Goal: Information Seeking & Learning: Learn about a topic

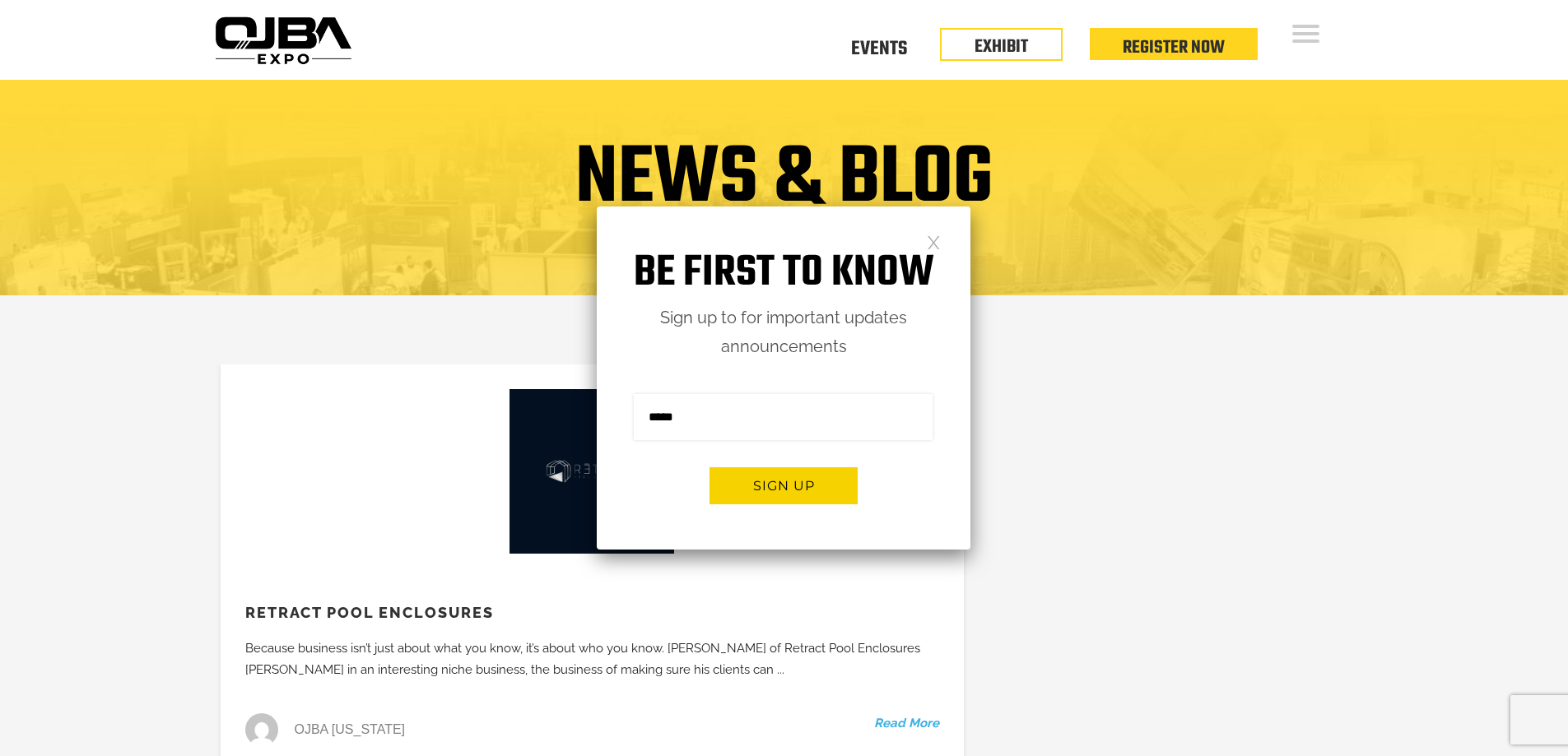
click at [930, 242] on link at bounding box center [933, 241] width 14 height 14
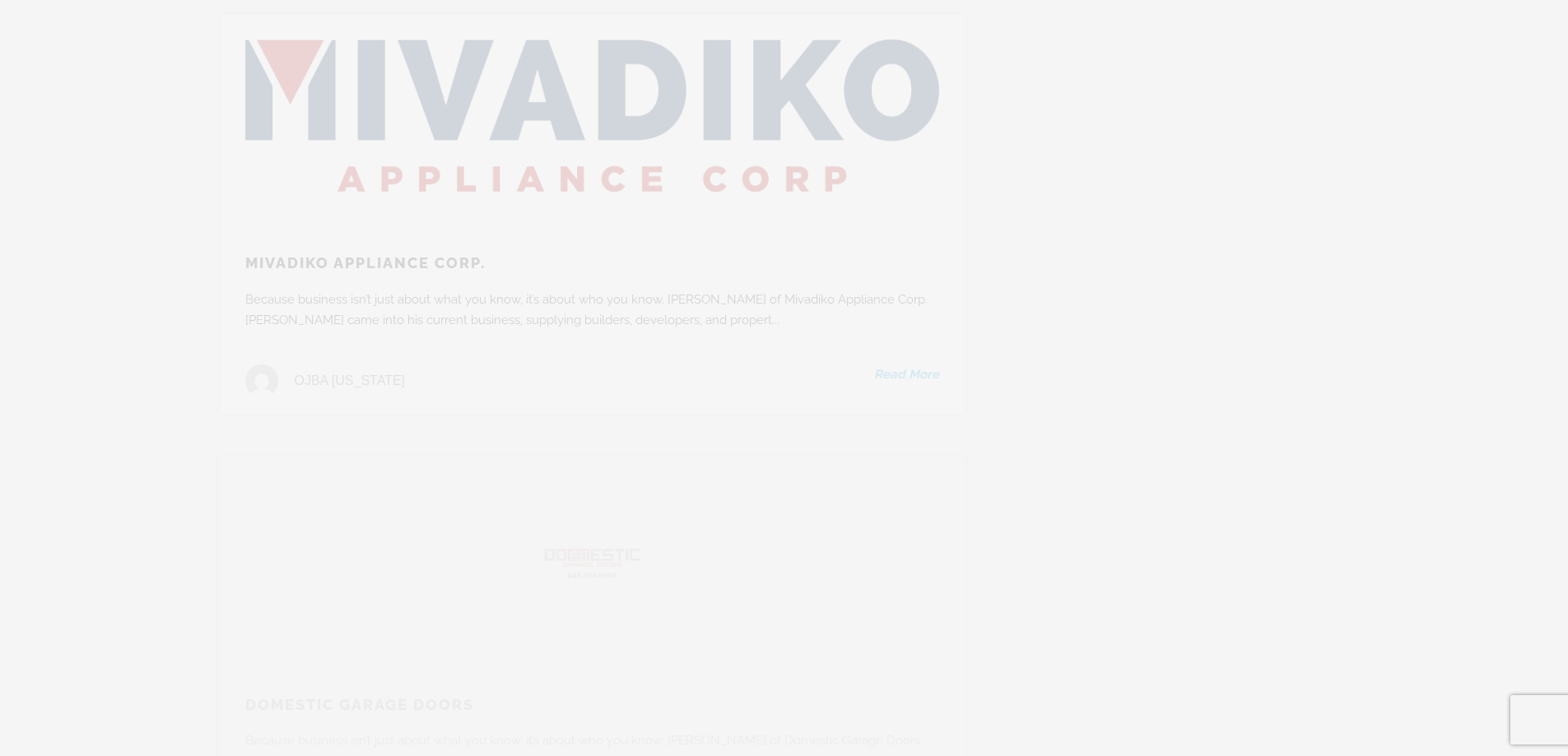
scroll to position [3045, 0]
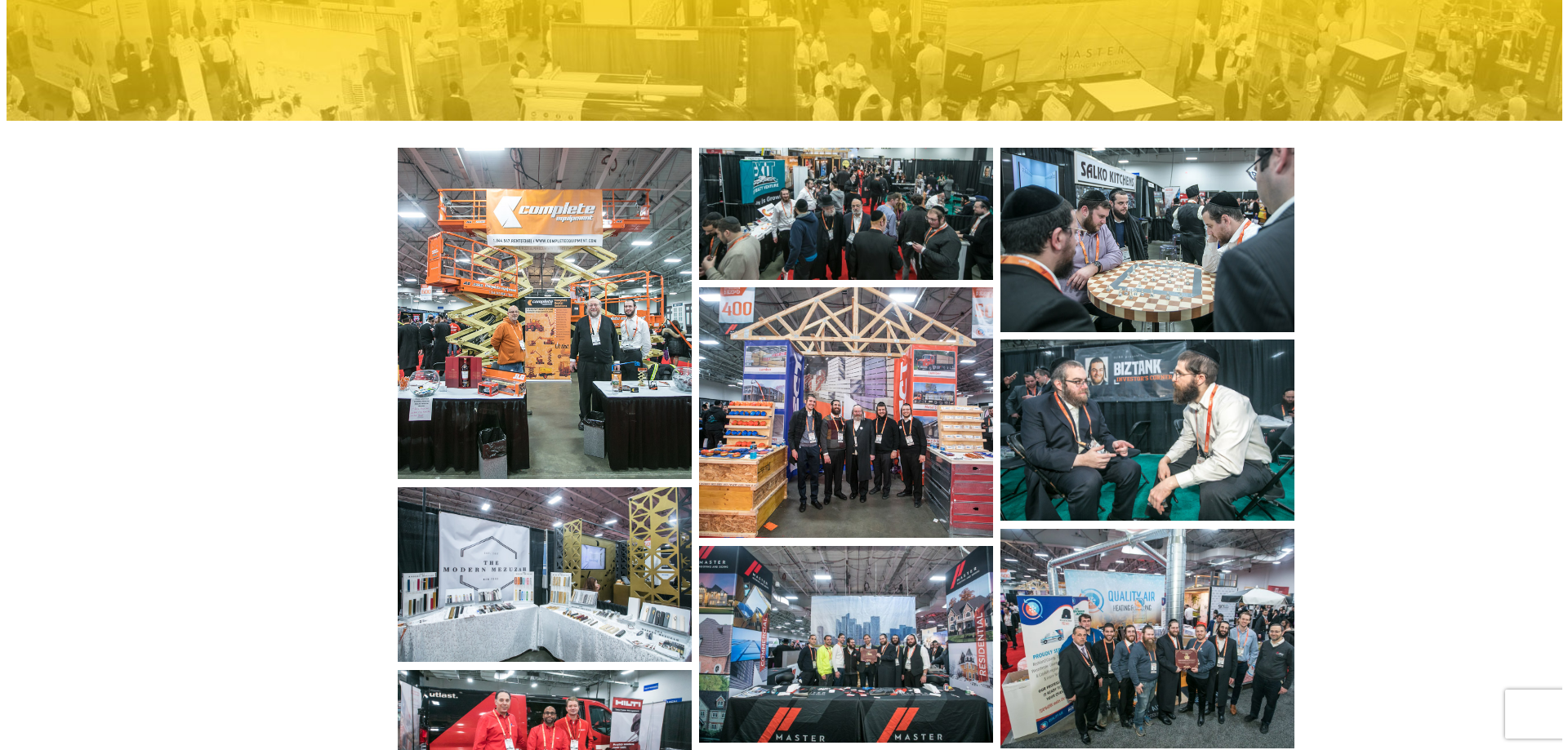
scroll to position [245, 0]
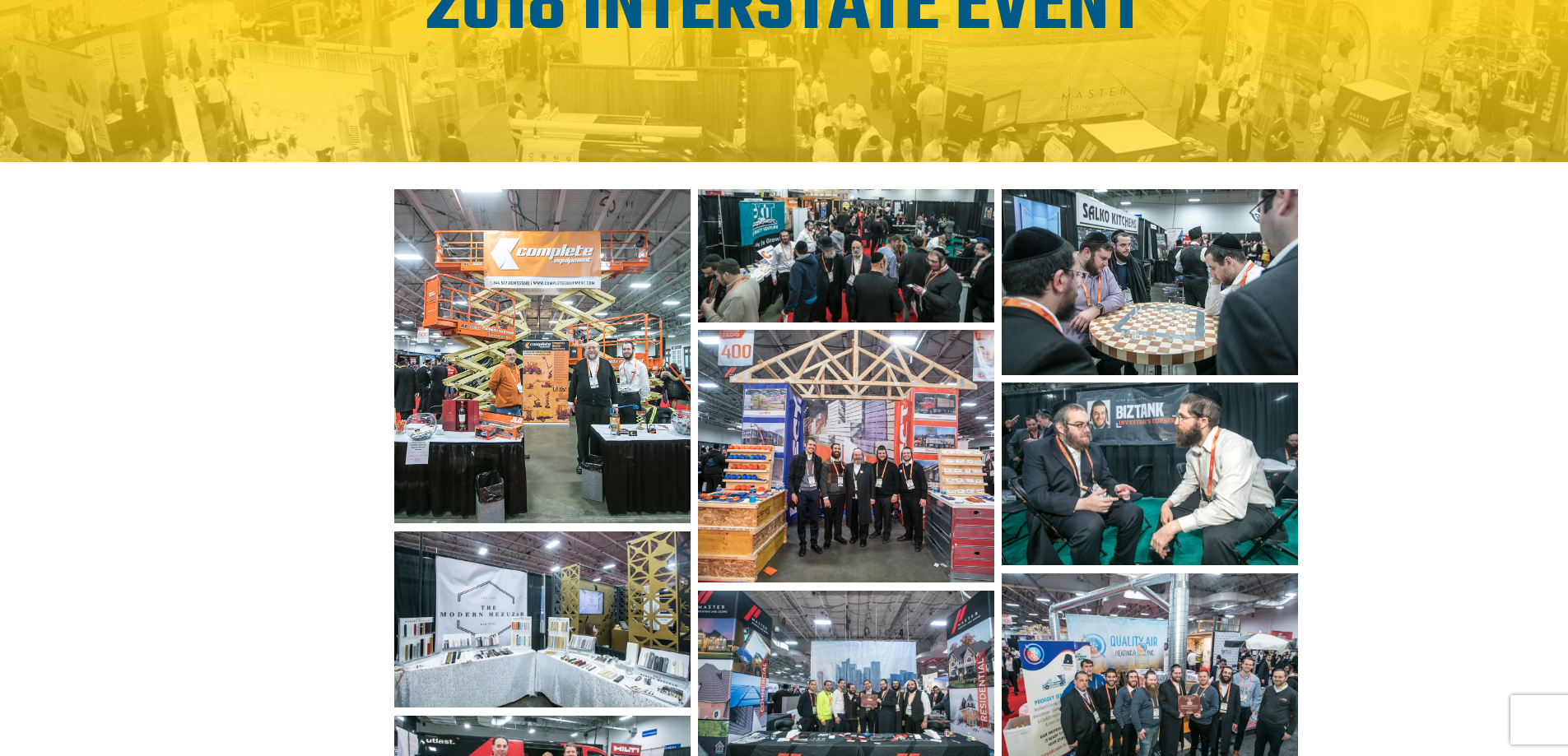
click at [617, 387] on img at bounding box center [542, 356] width 295 height 334
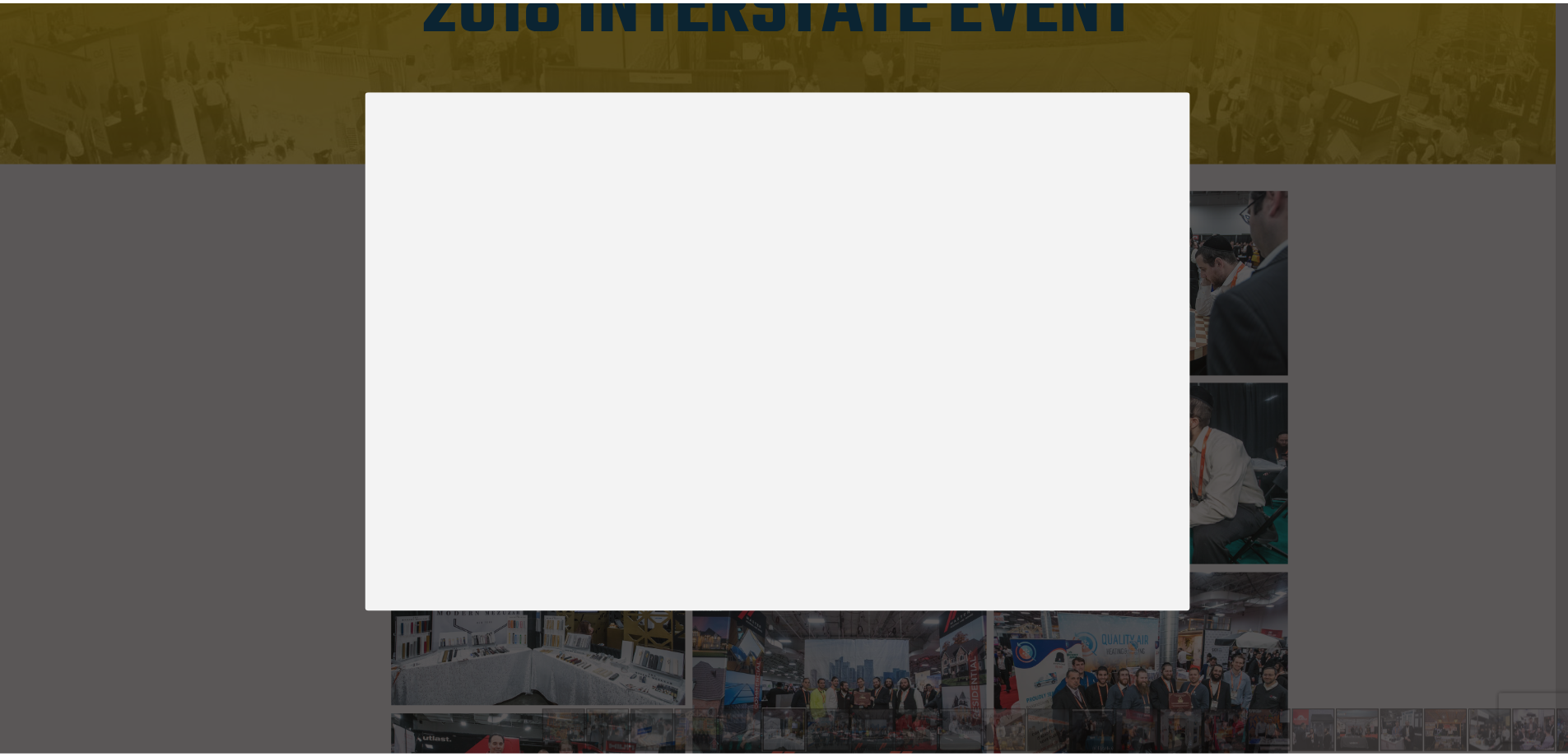
scroll to position [0, 0]
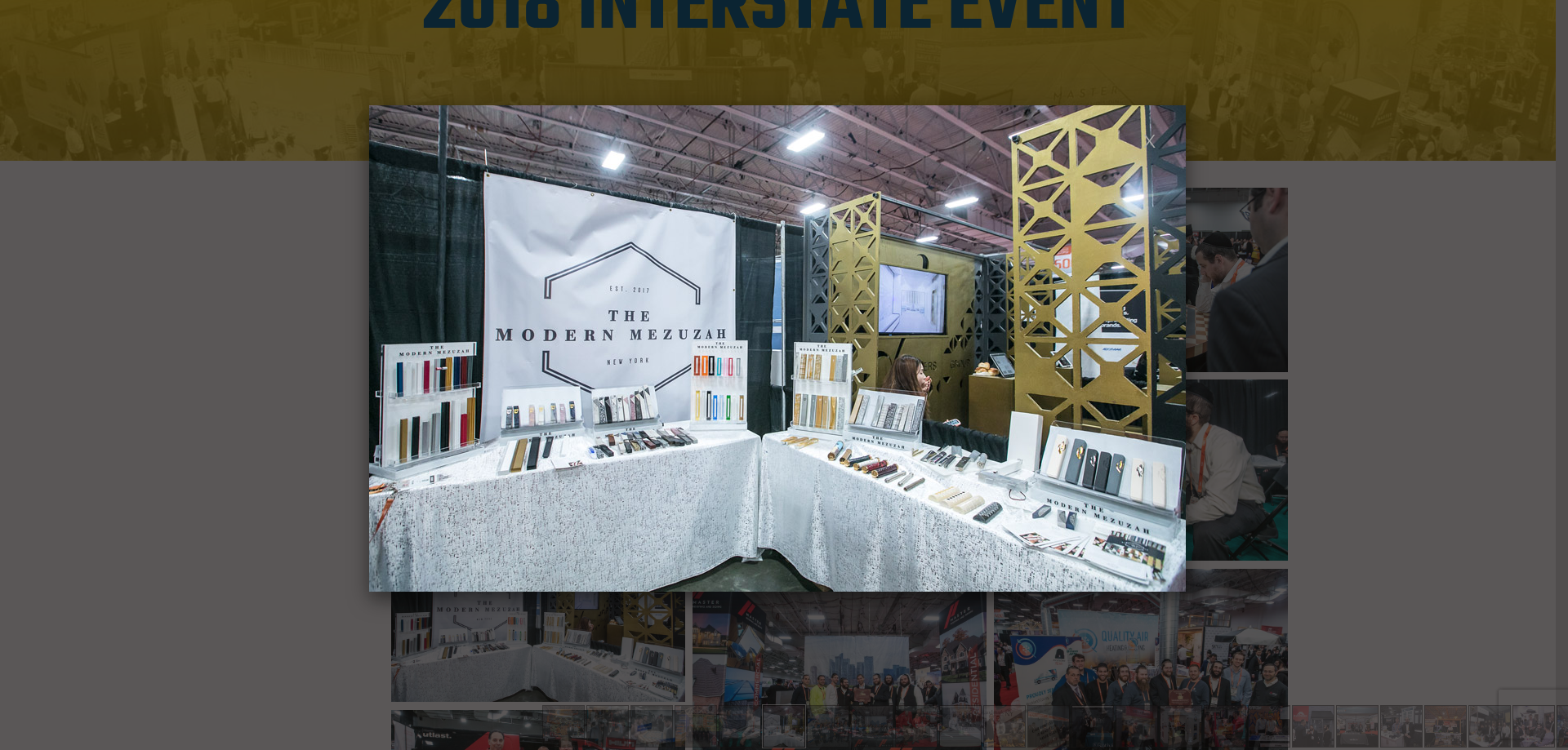
click at [1149, 141] on link at bounding box center [1149, 139] width 14 height 14
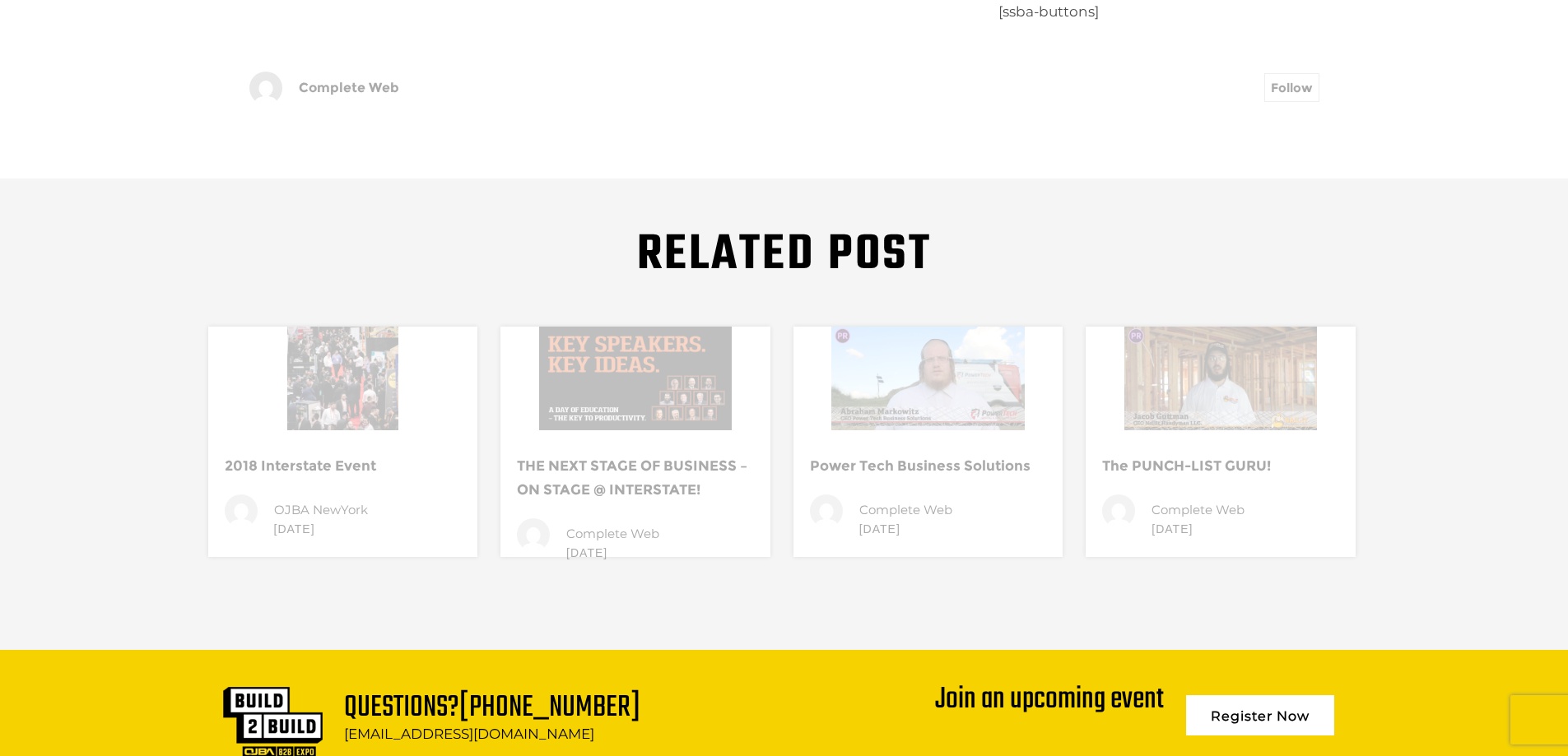
scroll to position [1317, 0]
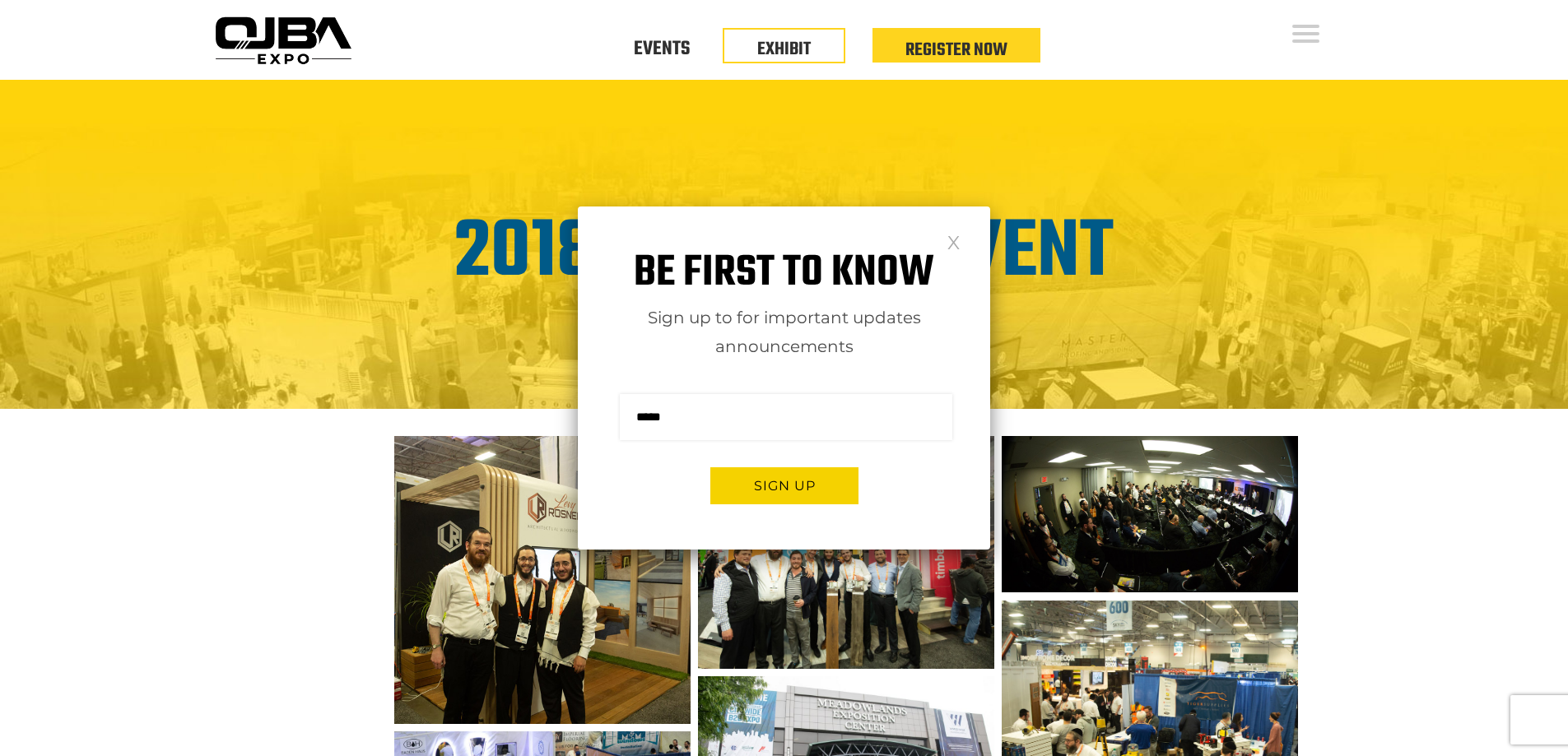
click at [953, 242] on link at bounding box center [954, 241] width 14 height 14
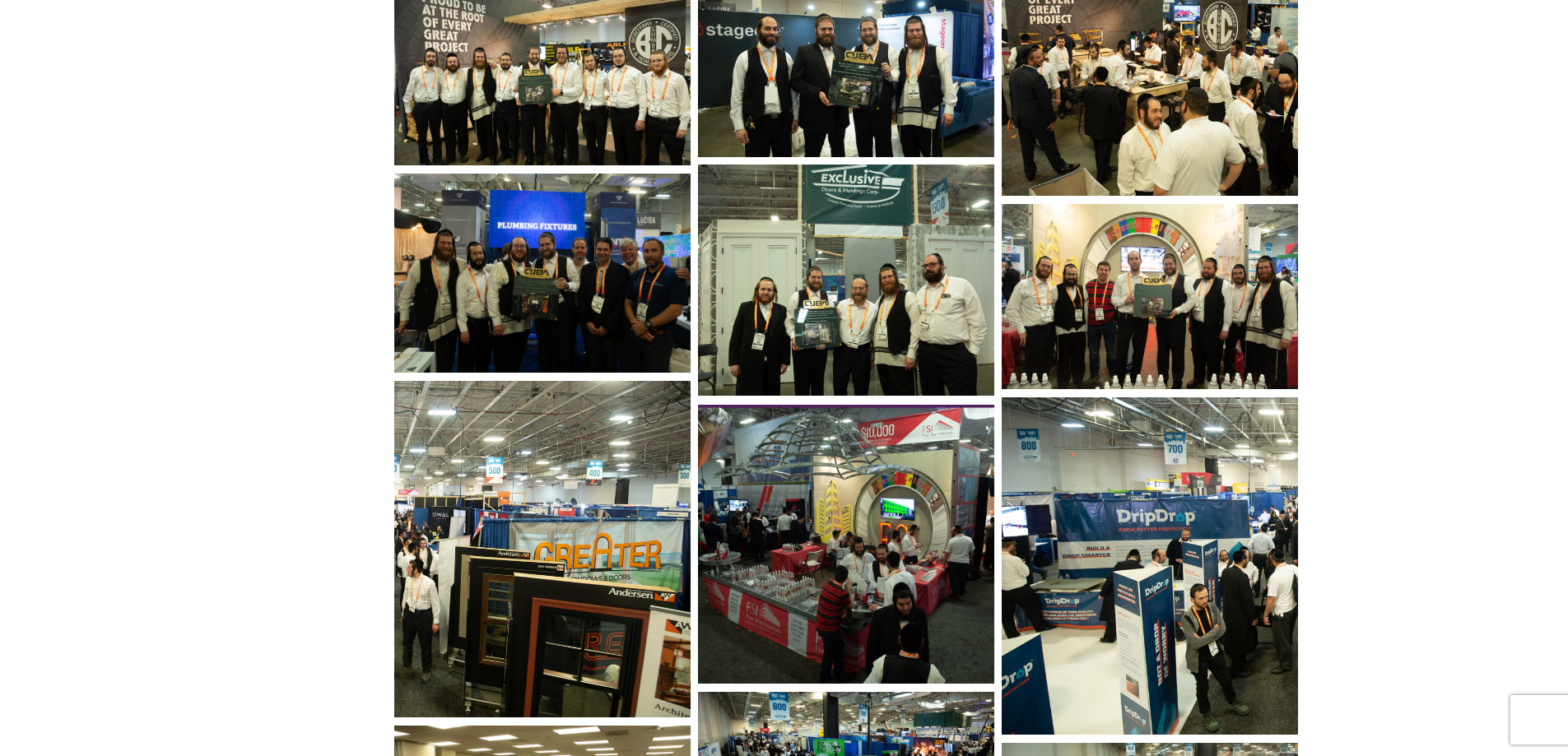
scroll to position [1317, 0]
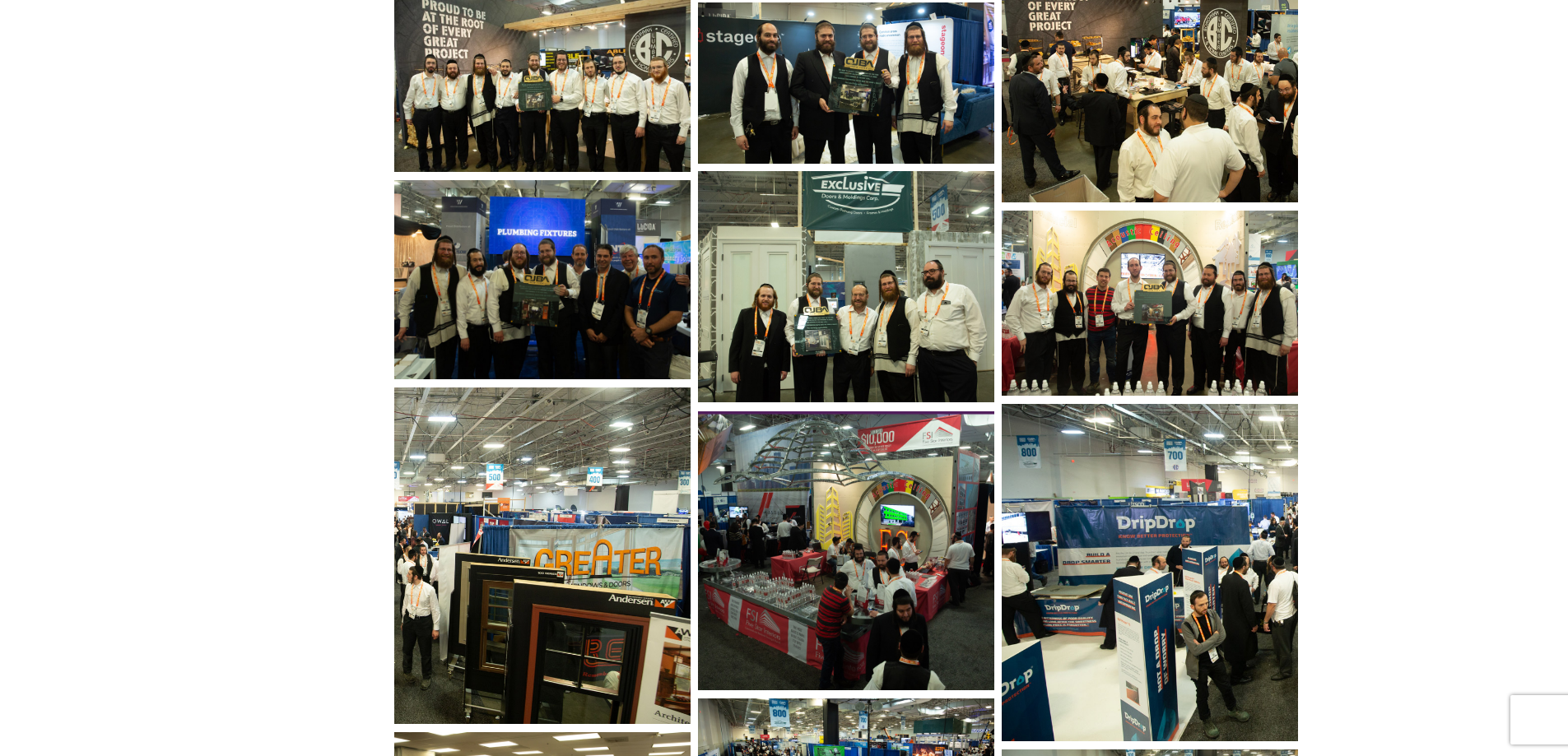
click at [545, 242] on img at bounding box center [542, 279] width 295 height 199
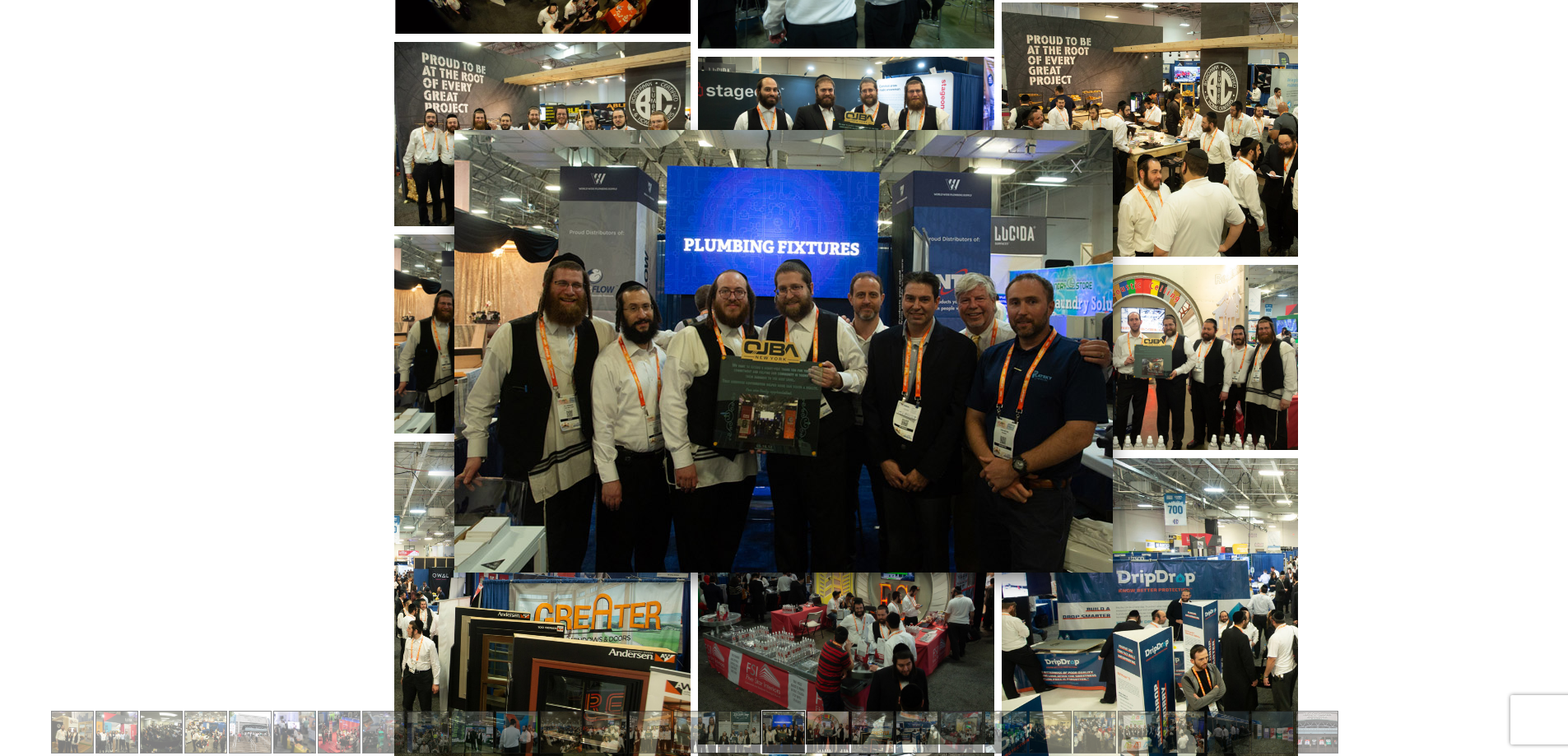
scroll to position [1234, 0]
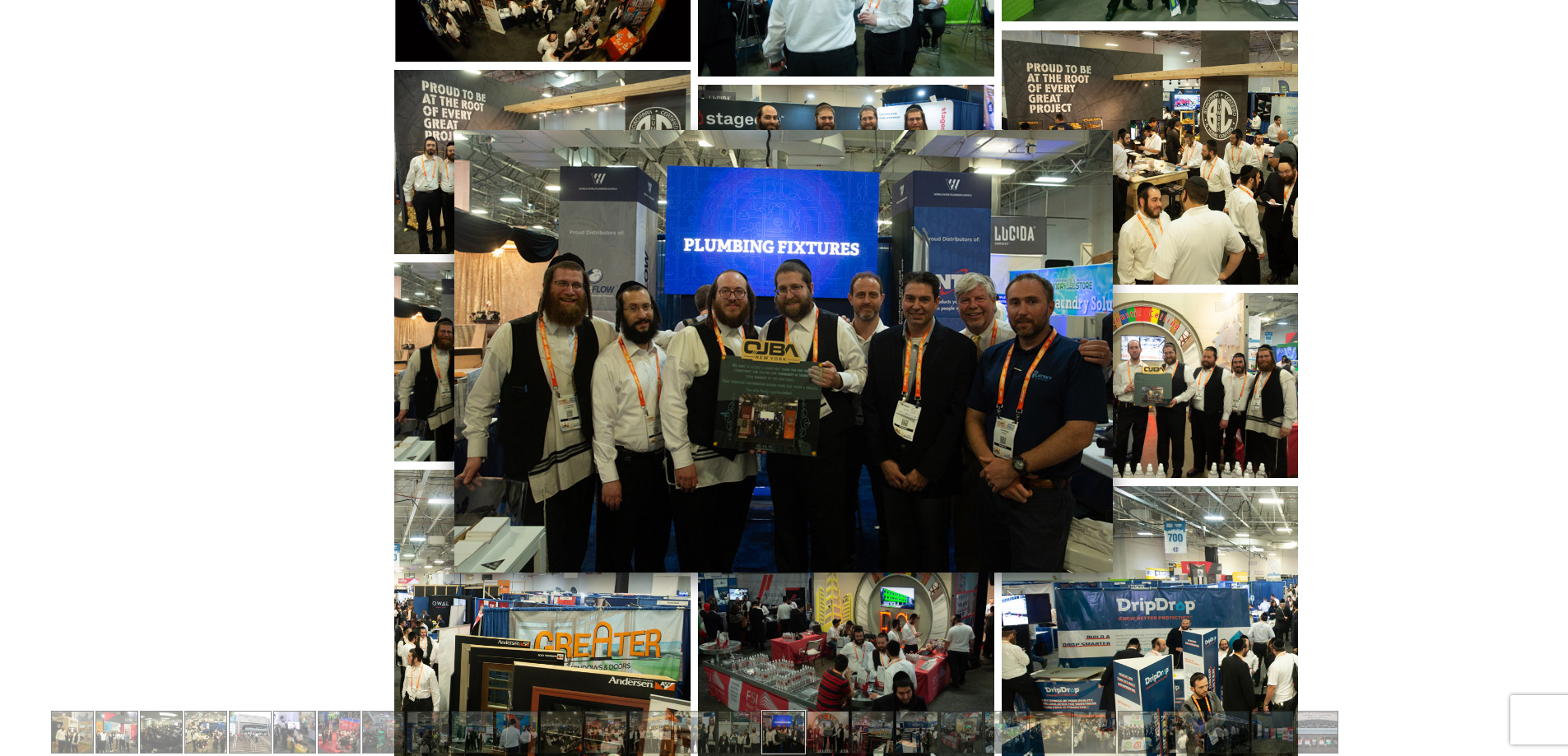
click at [213, 384] on div "Share [ssba-buttons] [likebtn theme="heartcross" bp_notify="0"] 0 [ssba-buttons…" at bounding box center [755, 414] width 1095 height 2425
click at [1074, 164] on link at bounding box center [1076, 164] width 14 height 14
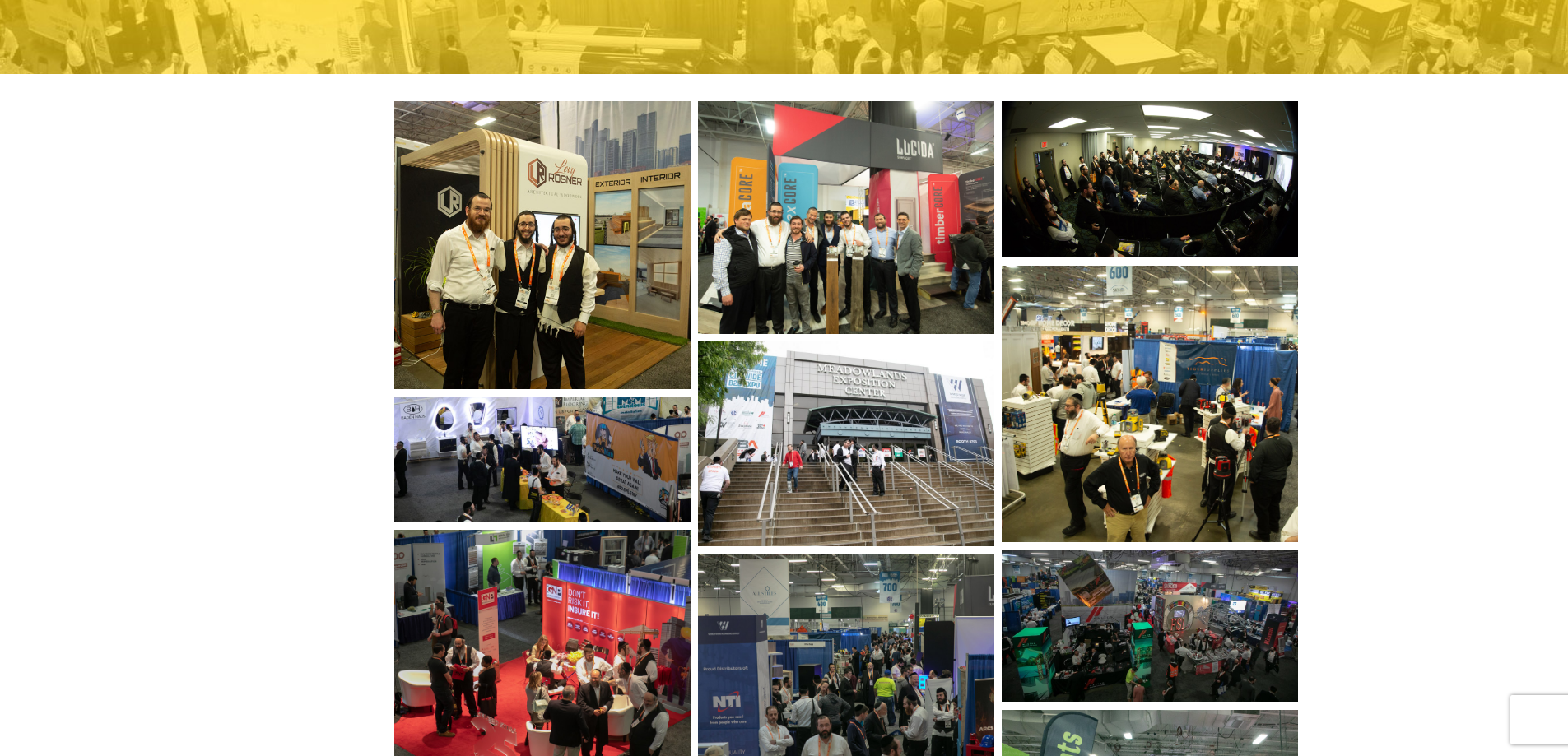
scroll to position [329, 0]
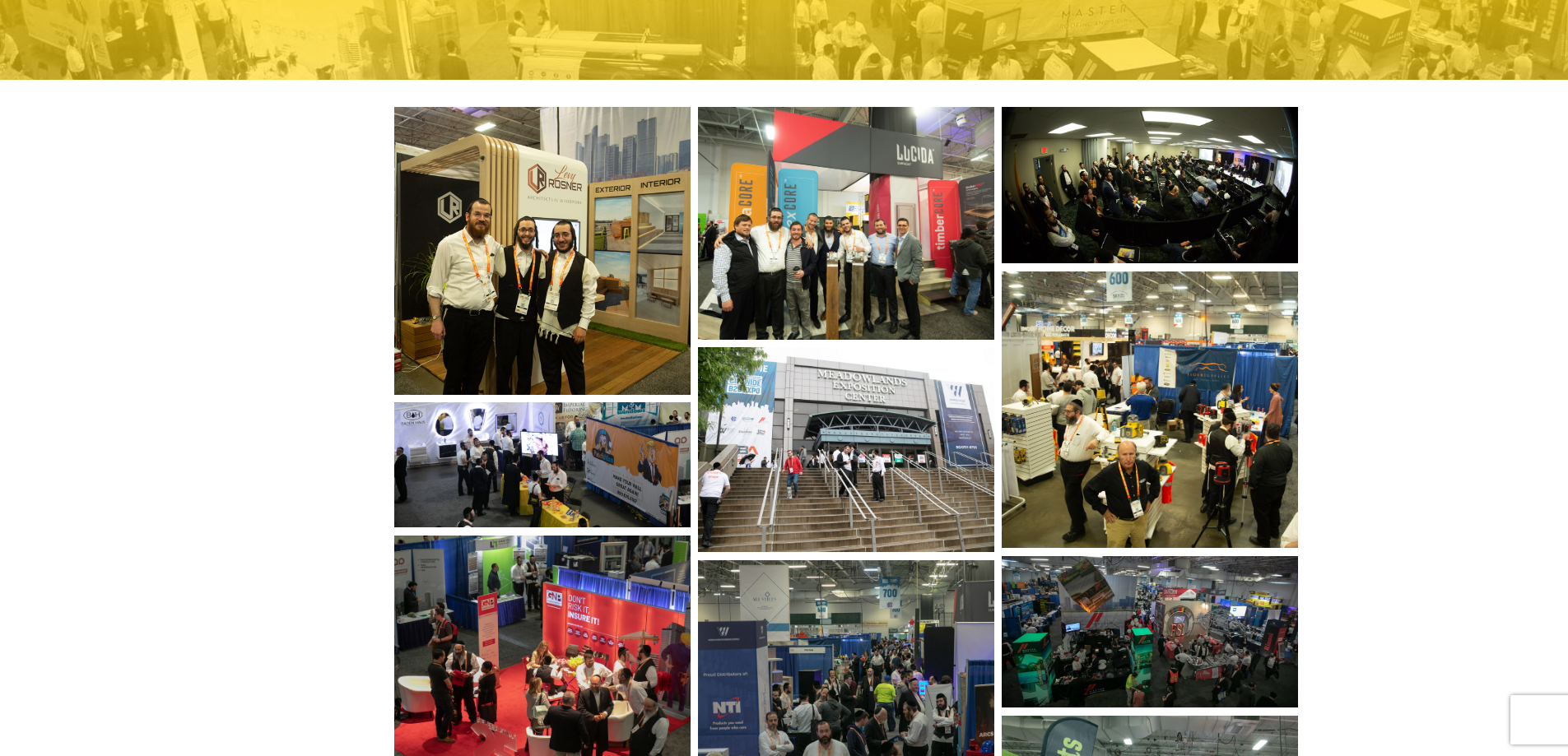
click at [510, 274] on img at bounding box center [542, 251] width 295 height 288
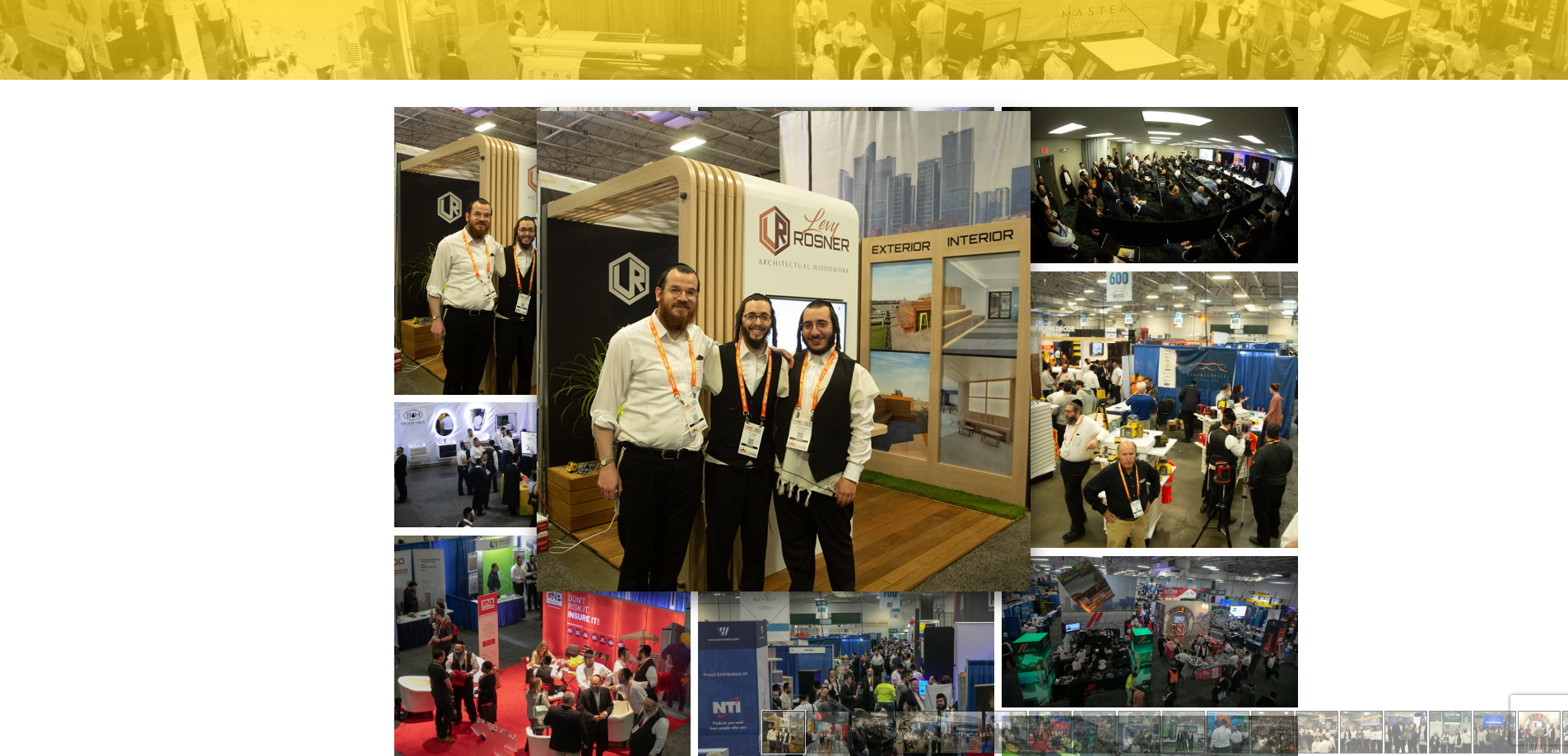
click at [1015, 140] on img at bounding box center [784, 351] width 494 height 480
click at [995, 186] on img at bounding box center [784, 351] width 494 height 480
click at [1009, 122] on img at bounding box center [784, 351] width 494 height 480
click at [991, 148] on link at bounding box center [993, 146] width 14 height 14
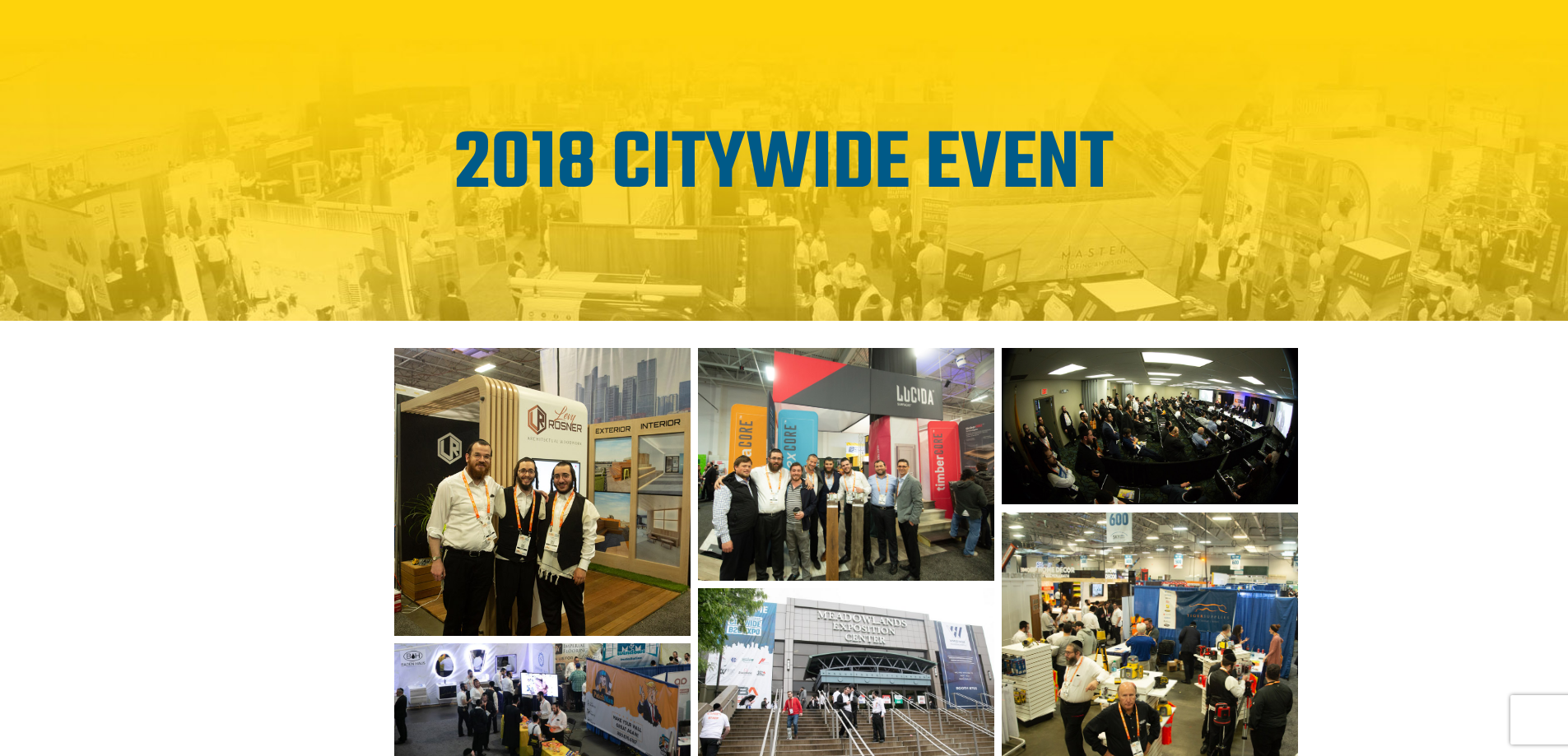
scroll to position [82, 0]
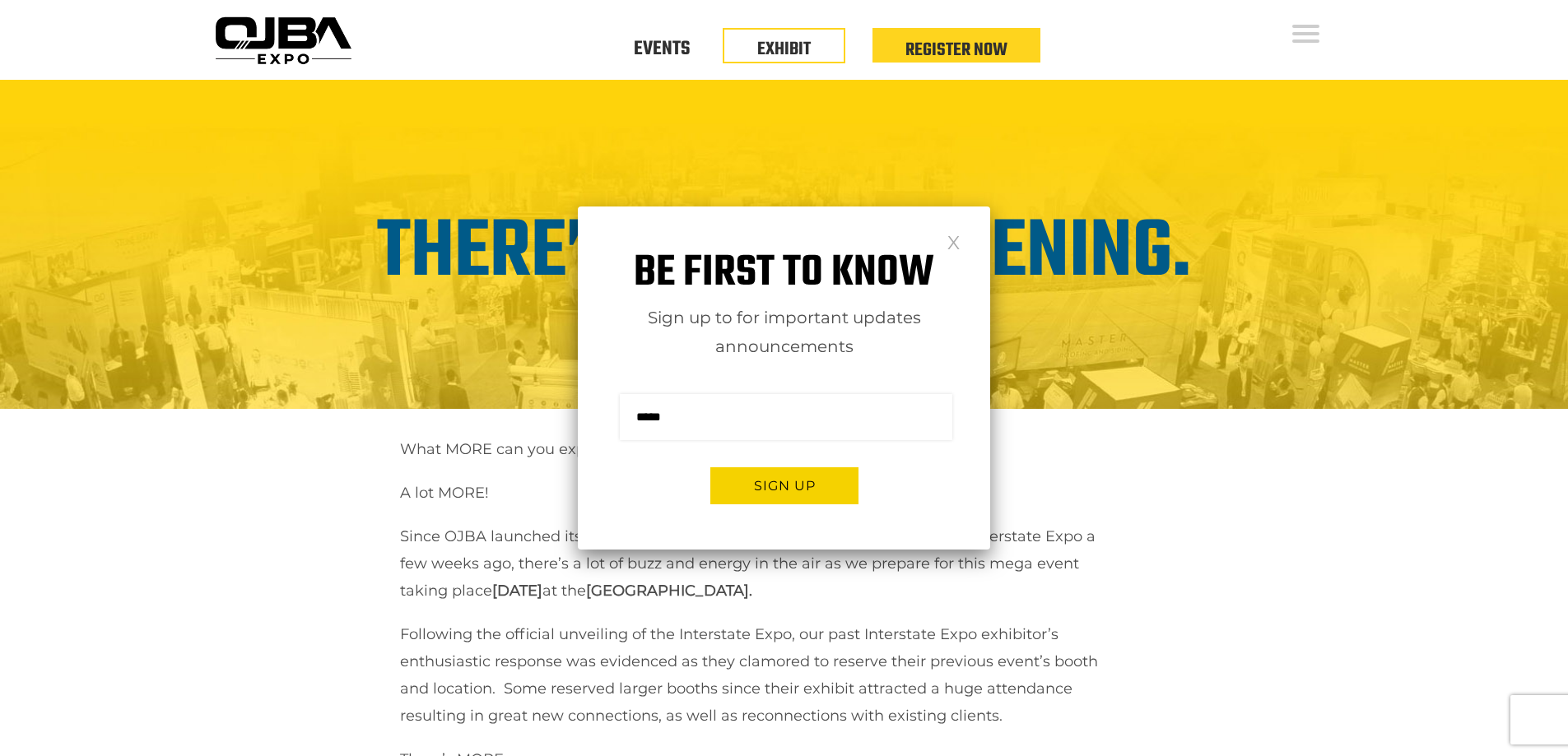
click at [948, 240] on link at bounding box center [954, 241] width 14 height 14
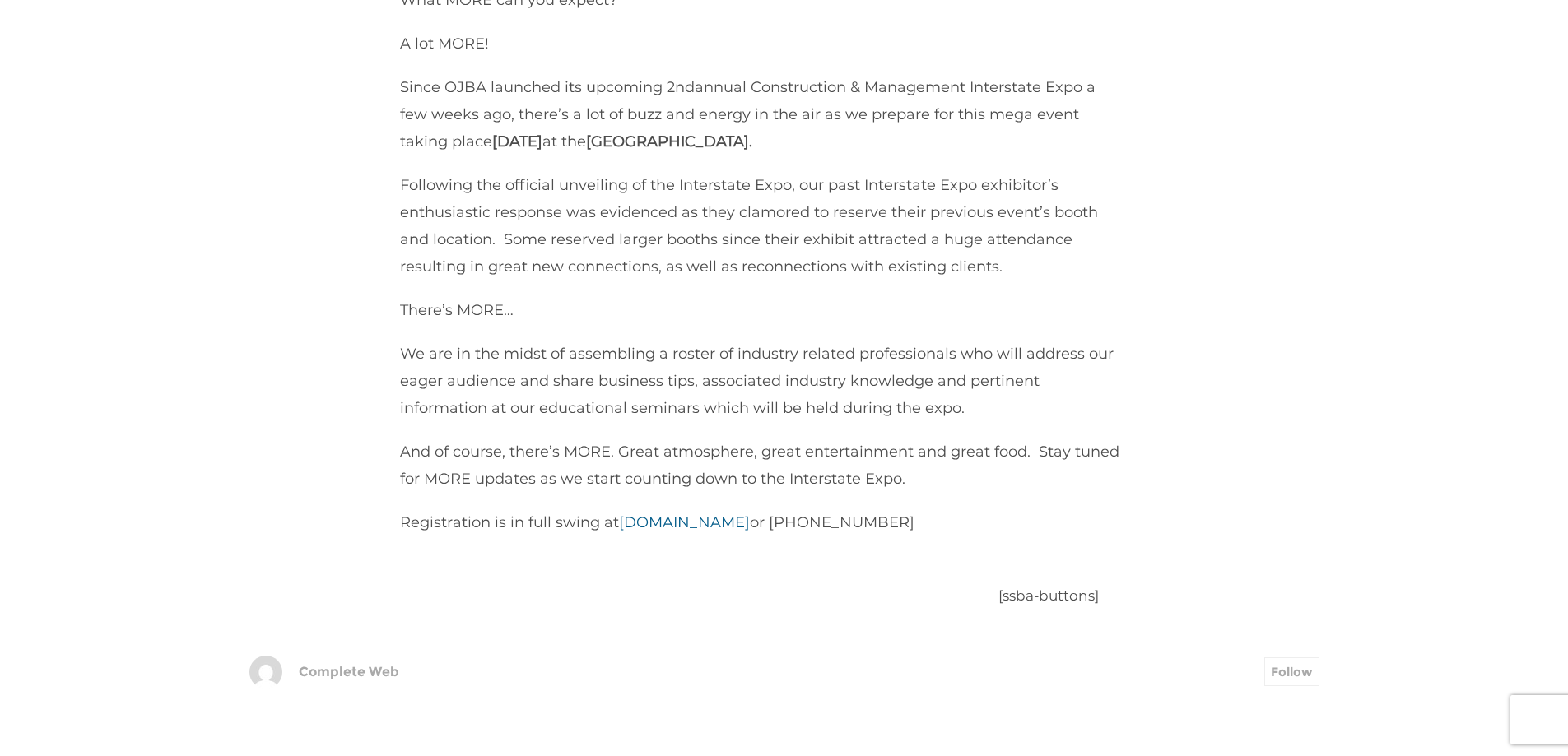
scroll to position [411, 0]
